Goal: Transaction & Acquisition: Purchase product/service

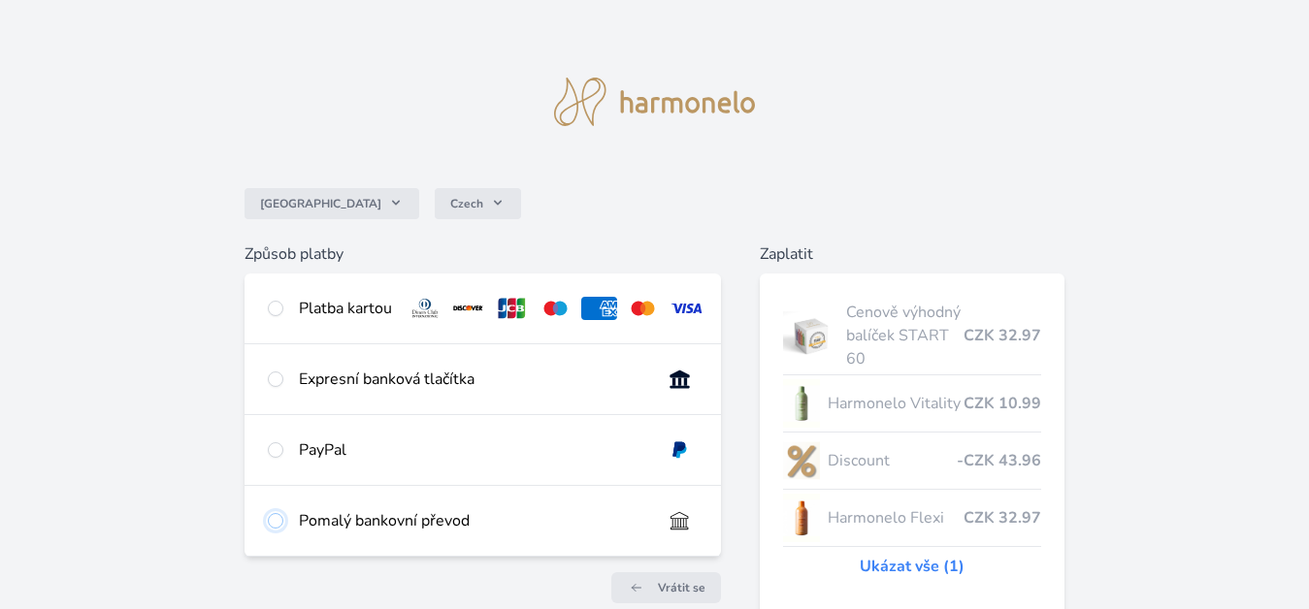
click at [277, 529] on input "radio" at bounding box center [276, 521] width 16 height 16
radio input "true"
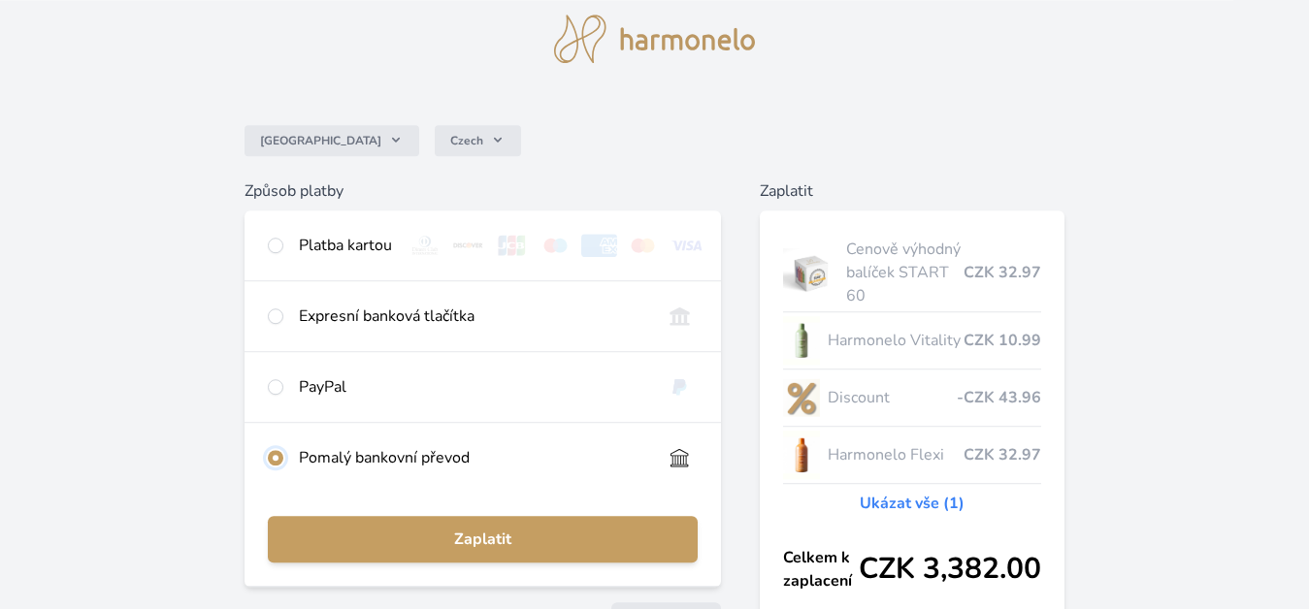
scroll to position [64, 0]
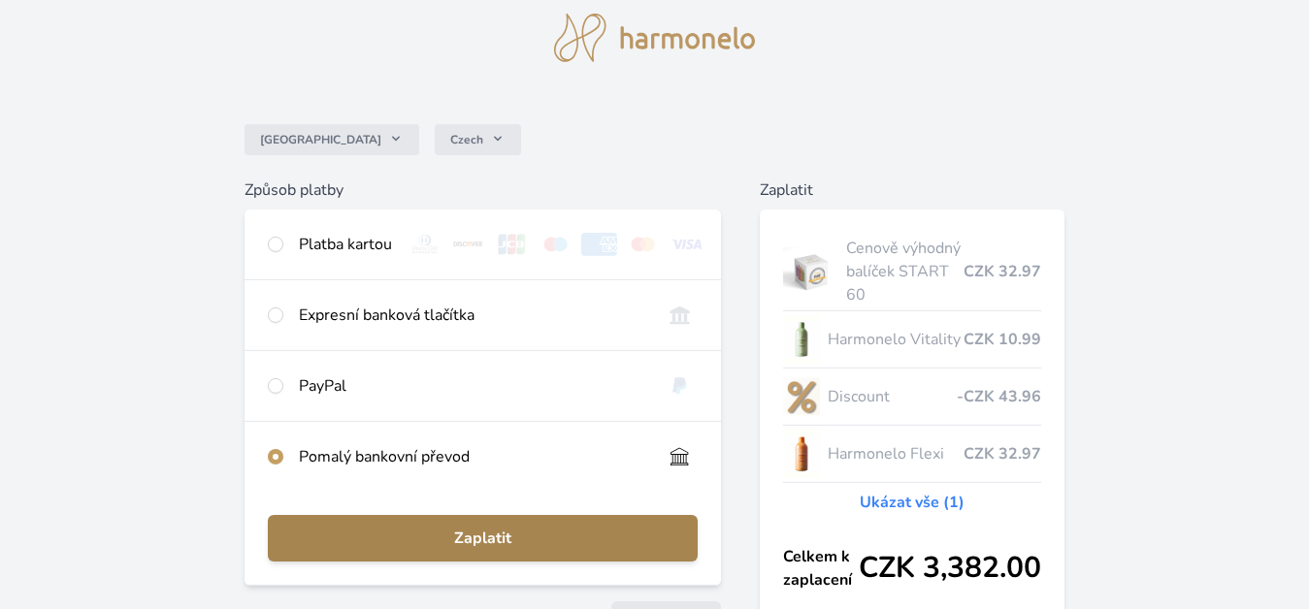
click at [491, 545] on span "Zaplatit" at bounding box center [483, 538] width 400 height 23
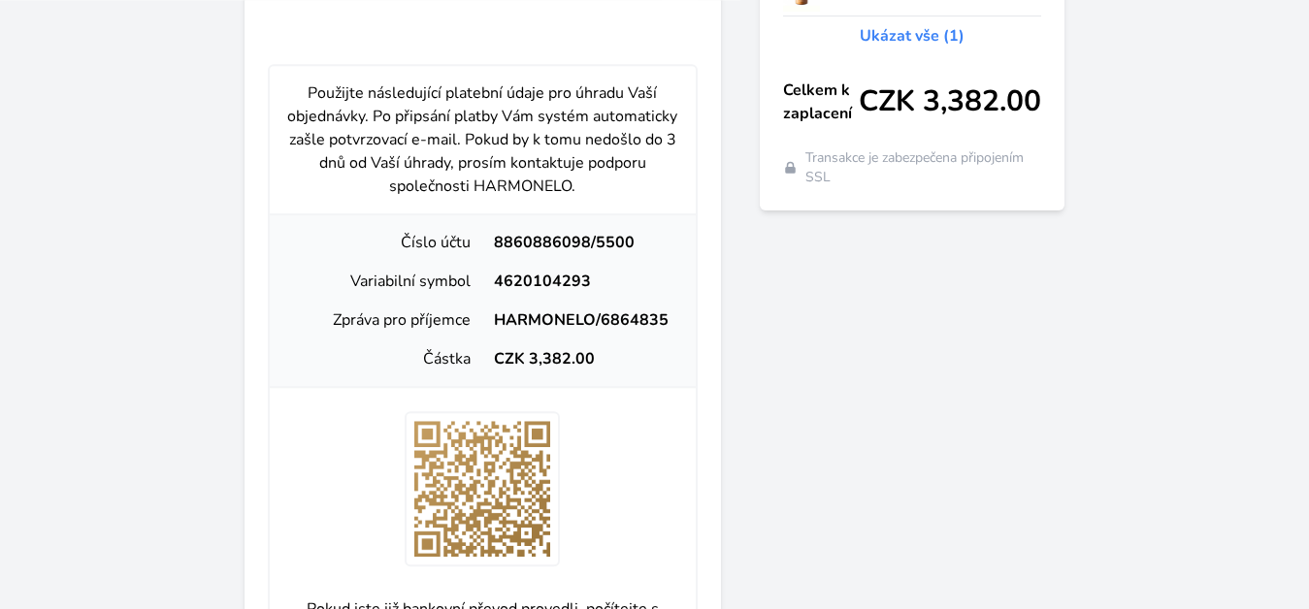
scroll to position [533, 0]
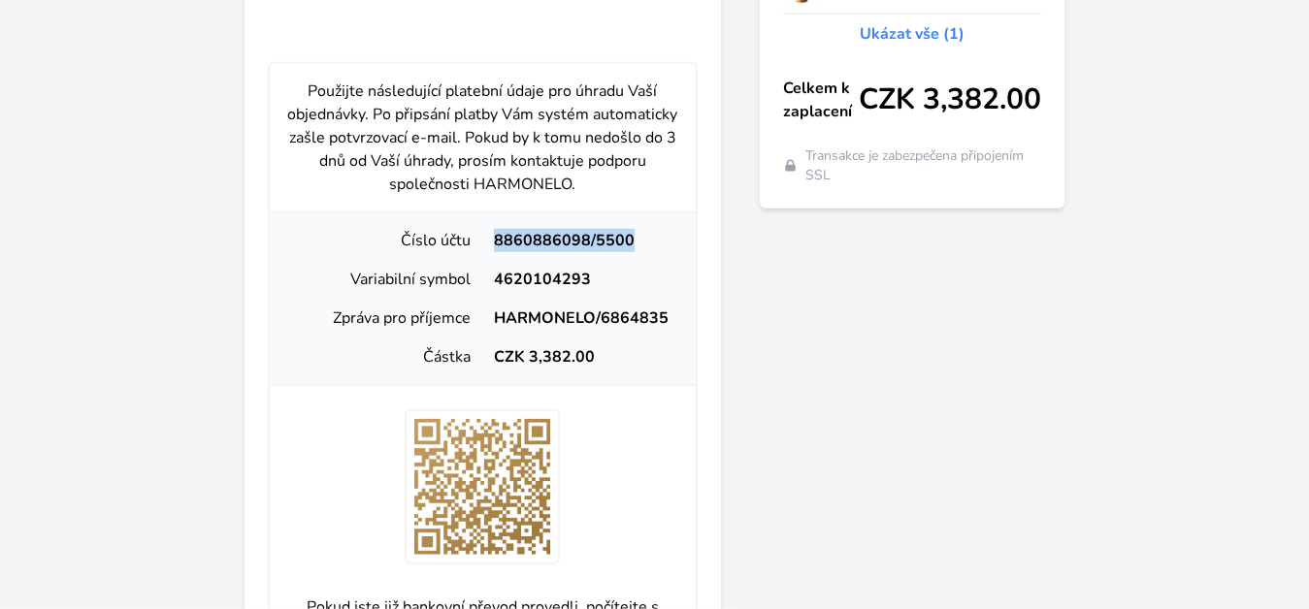
drag, startPoint x: 576, startPoint y: 232, endPoint x: 473, endPoint y: 227, distance: 103.0
click at [473, 227] on div "Použijte následující platební údaje pro úhradu Vaší objednávky. Po připsání pla…" at bounding box center [483, 444] width 431 height 765
copy div "Číslo účtu 8860886098/5500"
click at [602, 291] on div "4620104293" at bounding box center [581, 279] width 198 height 23
drag, startPoint x: 602, startPoint y: 303, endPoint x: 496, endPoint y: 286, distance: 107.0
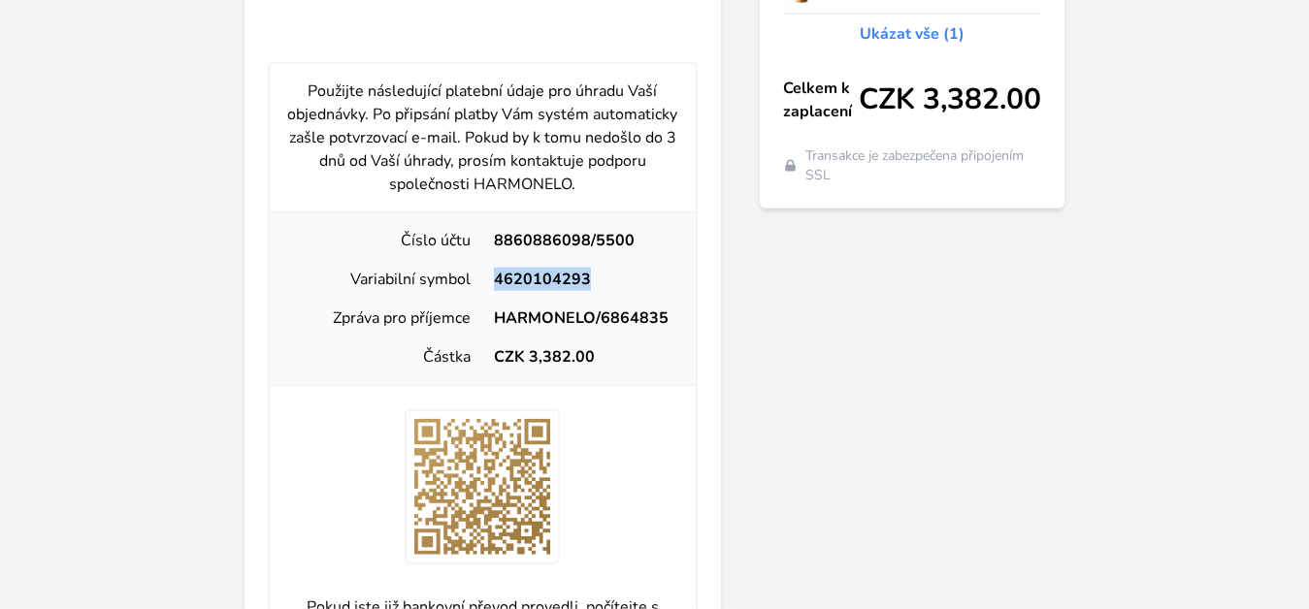
click at [496, 286] on div "4620104293" at bounding box center [581, 279] width 198 height 23
copy div "4620104293"
click at [664, 330] on div "HARMONELO/6864835" at bounding box center [581, 318] width 198 height 23
drag, startPoint x: 682, startPoint y: 334, endPoint x: 492, endPoint y: 330, distance: 190.2
click at [492, 330] on div "Zpráva pro příjemce HARMONELO/6864835" at bounding box center [482, 318] width 411 height 39
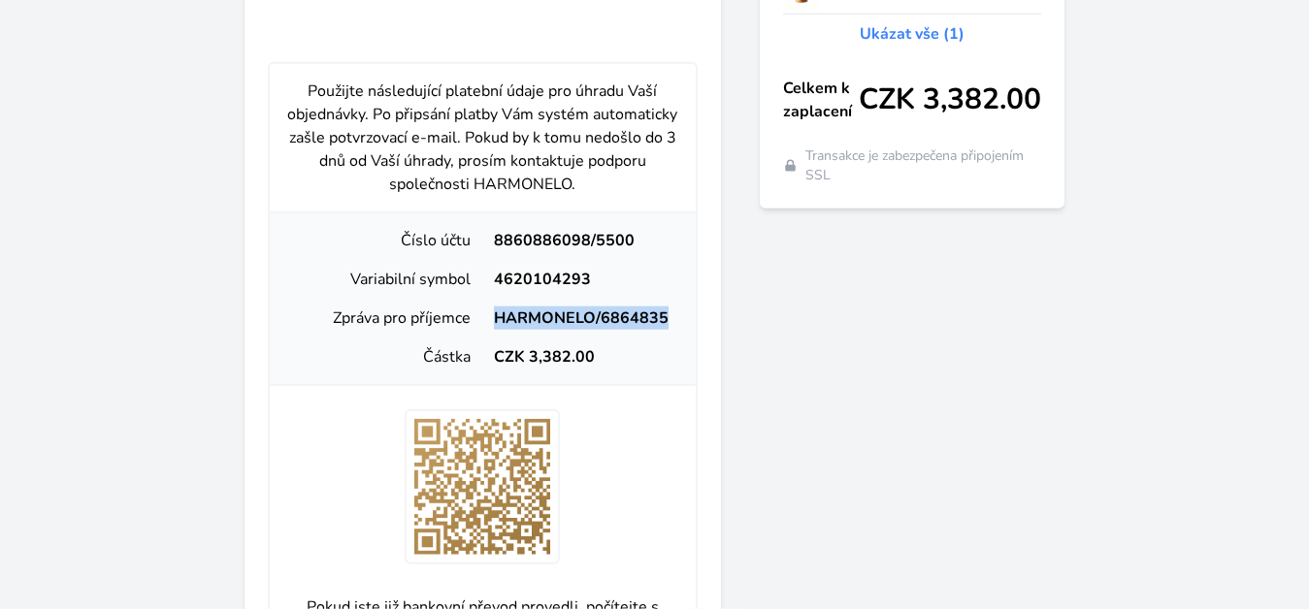
copy div "HARMONELO/6864835"
